Goal: Use online tool/utility: Use online tool/utility

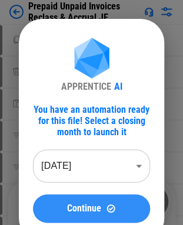
click at [86, 204] on span "Continue" at bounding box center [84, 208] width 34 height 9
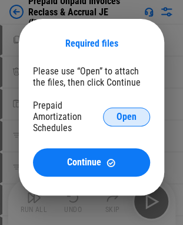
click at [119, 117] on span "Open" at bounding box center [127, 116] width 20 height 9
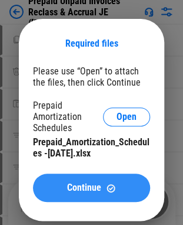
click at [98, 189] on span "Continue" at bounding box center [84, 187] width 34 height 9
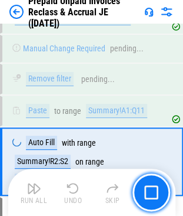
scroll to position [540, 0]
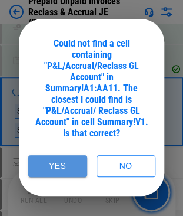
click at [65, 165] on button "Yes" at bounding box center [57, 166] width 59 height 22
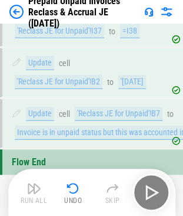
scroll to position [1975, 0]
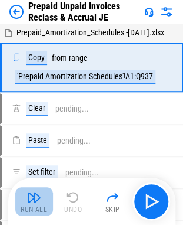
click at [31, 203] on img "button" at bounding box center [34, 197] width 14 height 14
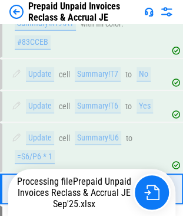
scroll to position [1048, 0]
